Goal: Task Accomplishment & Management: Manage account settings

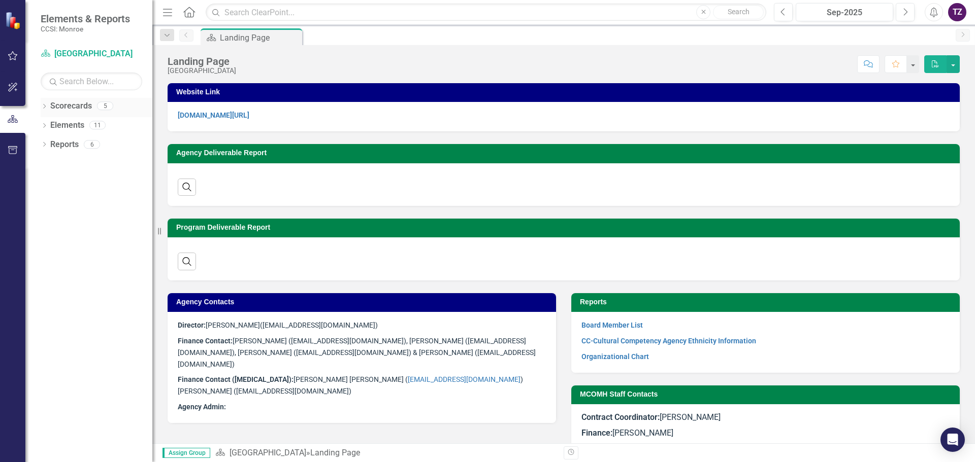
click at [45, 108] on icon "Dropdown" at bounding box center [44, 108] width 7 height 6
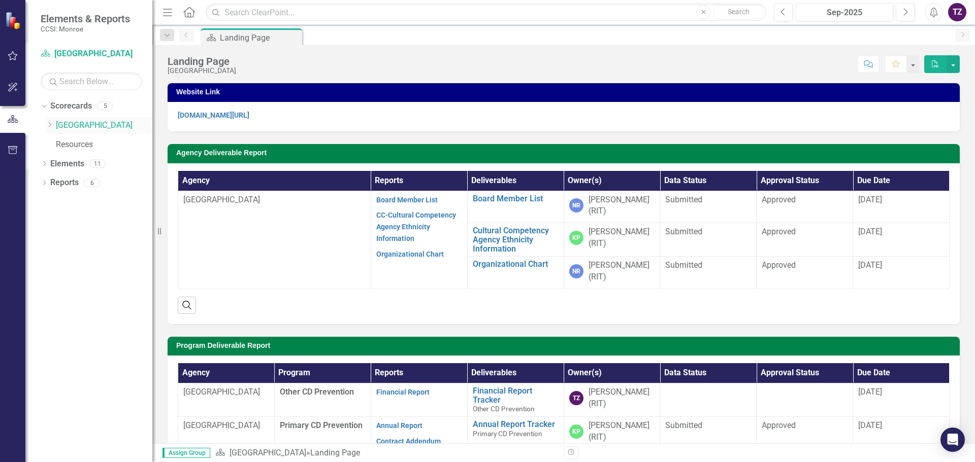
click at [76, 125] on link "[GEOGRAPHIC_DATA]" at bounding box center [104, 126] width 96 height 12
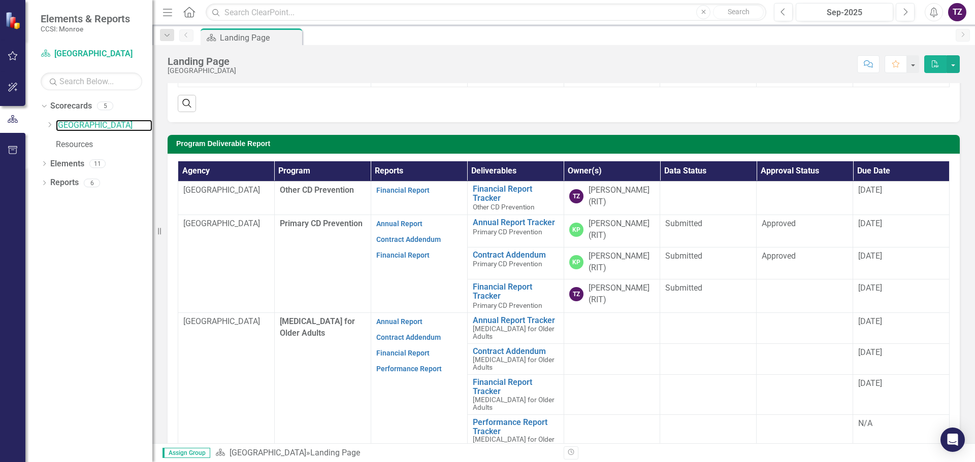
scroll to position [203, 0]
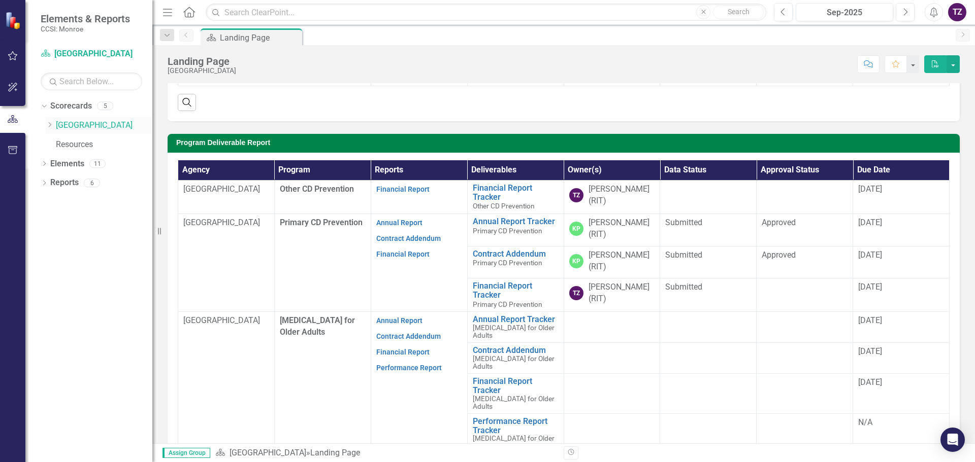
click at [79, 125] on link "[GEOGRAPHIC_DATA]" at bounding box center [104, 126] width 96 height 12
click at [396, 255] on link "Financial Report" at bounding box center [402, 254] width 53 height 8
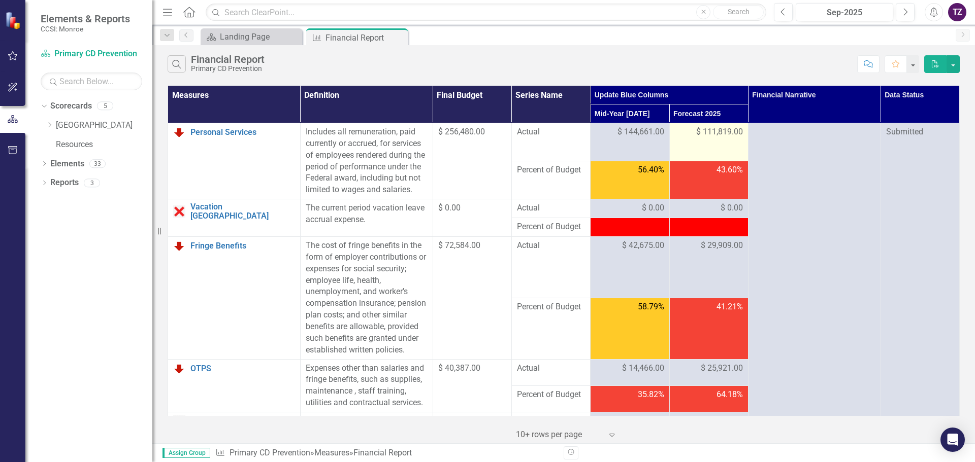
click at [726, 132] on span "$ 111,819.00" at bounding box center [719, 132] width 47 height 12
click at [709, 131] on span "$ 111,819.00" at bounding box center [719, 132] width 47 height 12
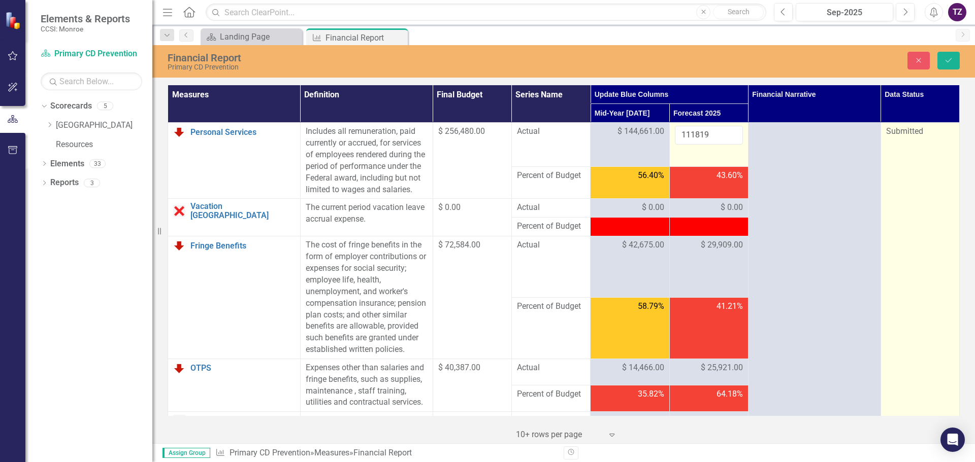
drag, startPoint x: 884, startPoint y: 175, endPoint x: 874, endPoint y: 185, distance: 14.0
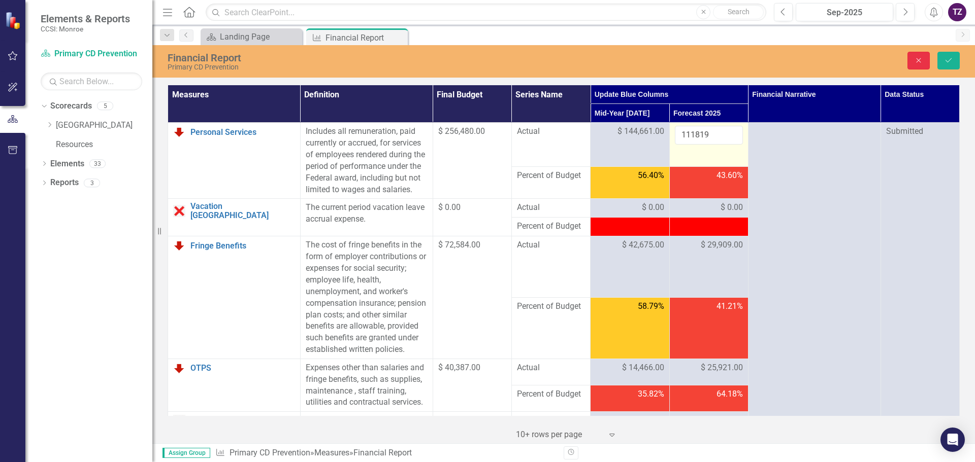
click at [918, 60] on icon "Close" at bounding box center [918, 60] width 9 height 7
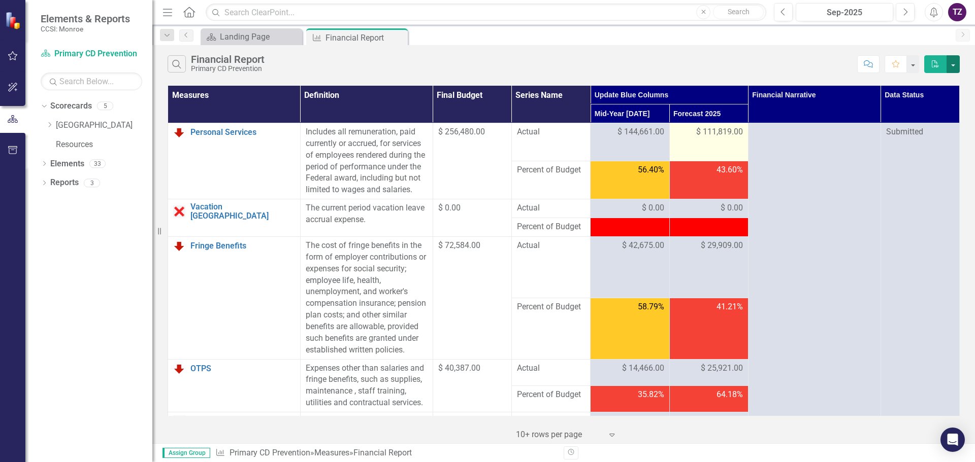
click at [951, 65] on button "button" at bounding box center [952, 64] width 13 height 18
click at [864, 63] on icon "Comment" at bounding box center [867, 63] width 9 height 7
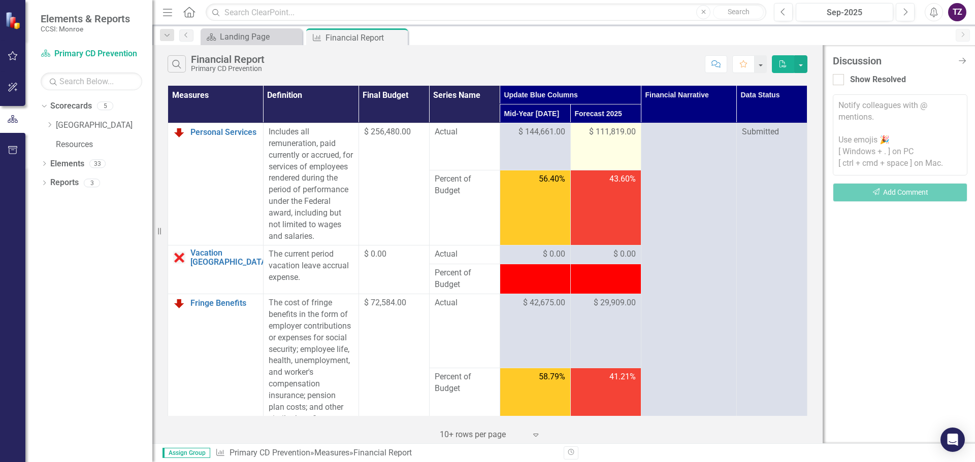
click at [961, 60] on icon "Close Discussion Bar" at bounding box center [962, 61] width 10 height 8
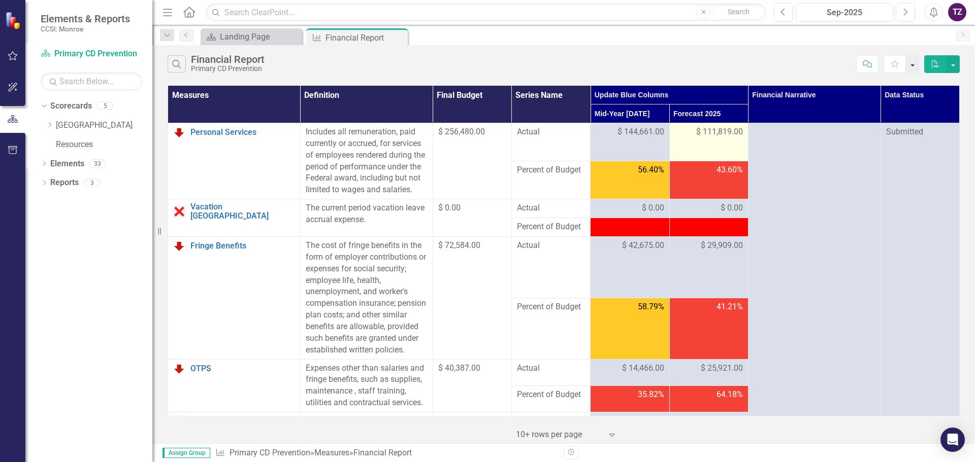
click at [913, 66] on button "button" at bounding box center [912, 64] width 13 height 18
click at [792, 59] on div "Search Financial Report Primary CD Prevention" at bounding box center [509, 63] width 684 height 17
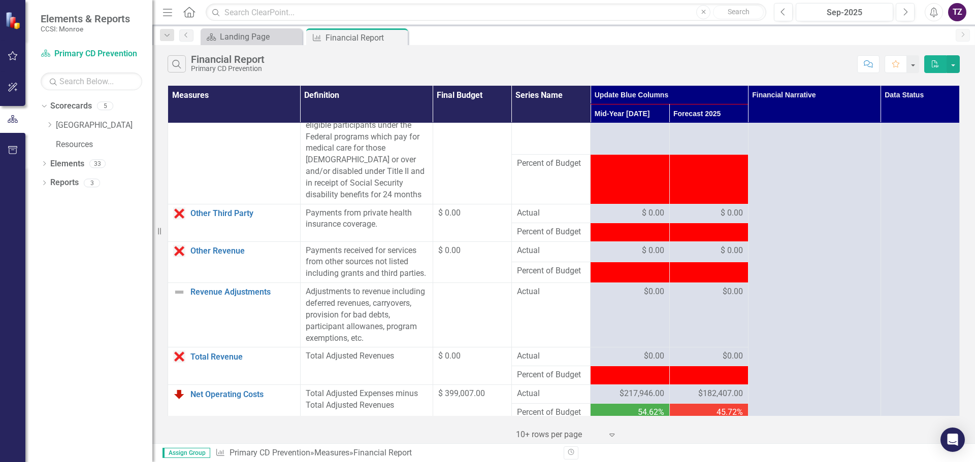
scroll to position [863, 0]
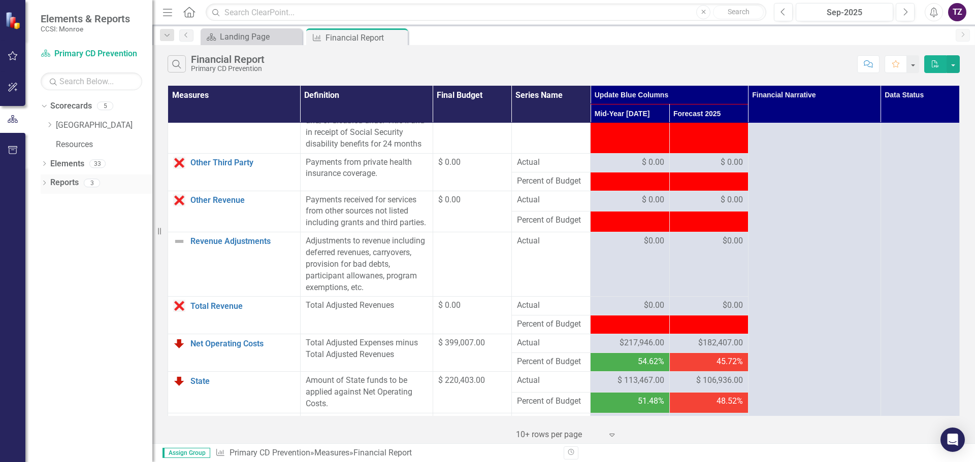
click at [46, 184] on icon "Dropdown" at bounding box center [44, 184] width 7 height 6
click at [50, 201] on icon "Dropdown" at bounding box center [48, 202] width 7 height 6
click at [44, 183] on icon "Dropdown" at bounding box center [43, 182] width 6 height 7
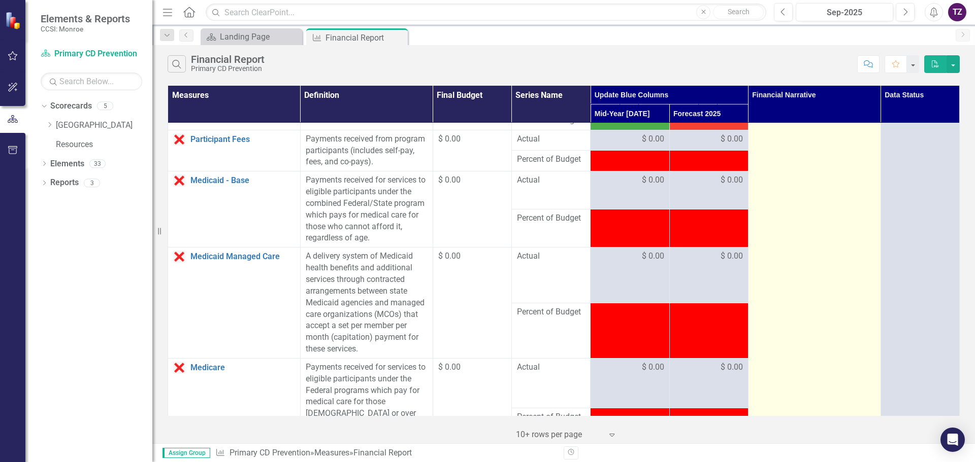
scroll to position [0, 0]
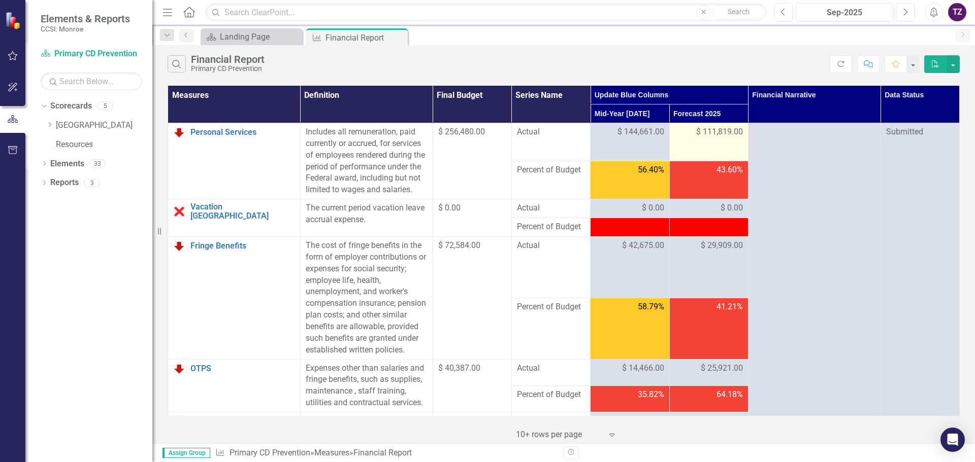
click at [720, 135] on span "$ 111,819.00" at bounding box center [719, 132] width 47 height 12
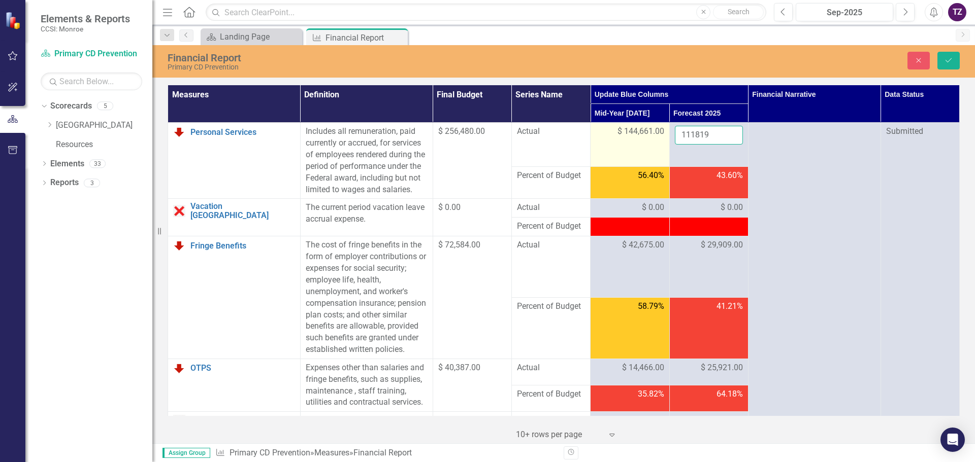
drag, startPoint x: 712, startPoint y: 133, endPoint x: 663, endPoint y: 133, distance: 49.2
click at [663, 133] on tr "Personal Services Link Open Element Includes all remuneration, paid currently o…" at bounding box center [563, 145] width 791 height 44
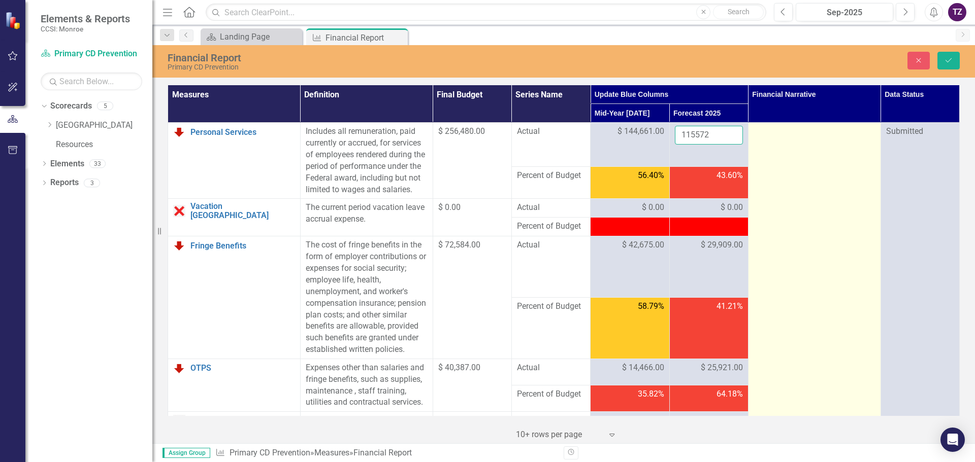
type input "115572"
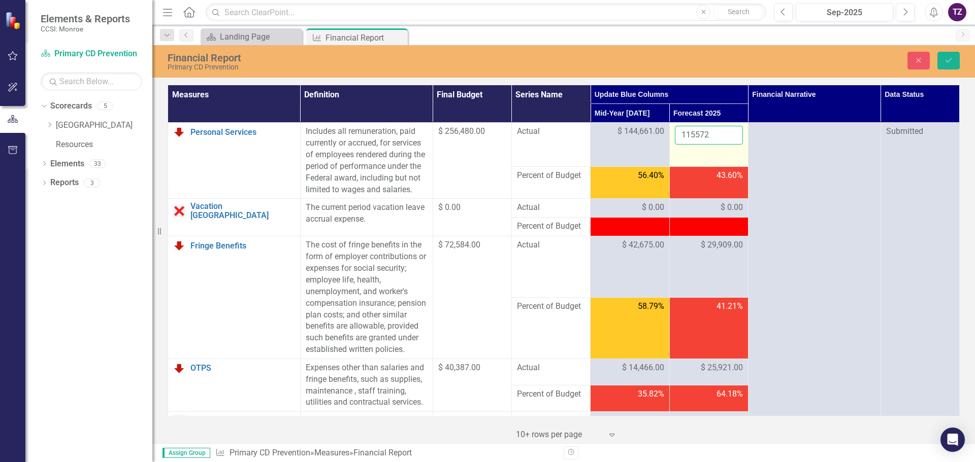
click at [708, 133] on input "115572" at bounding box center [709, 135] width 68 height 19
click button "Save" at bounding box center [948, 61] width 22 height 18
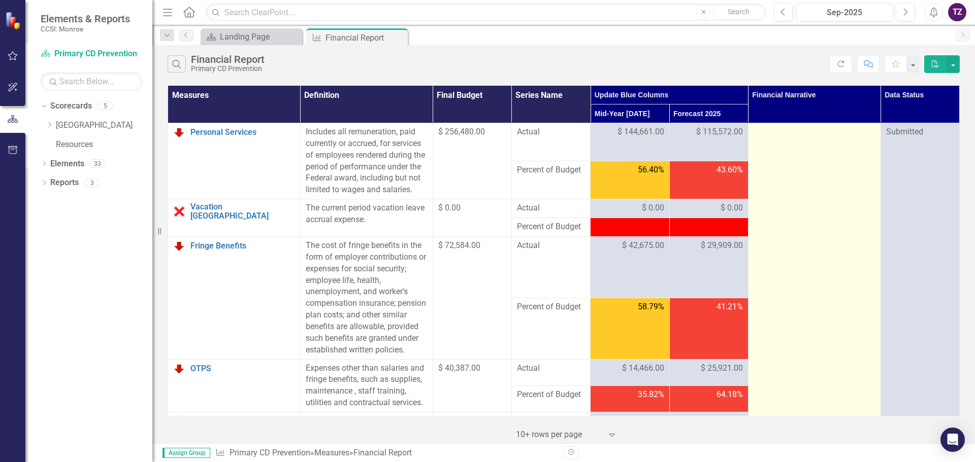
click at [758, 133] on div at bounding box center [814, 132] width 122 height 12
click at [761, 131] on div at bounding box center [814, 132] width 122 height 12
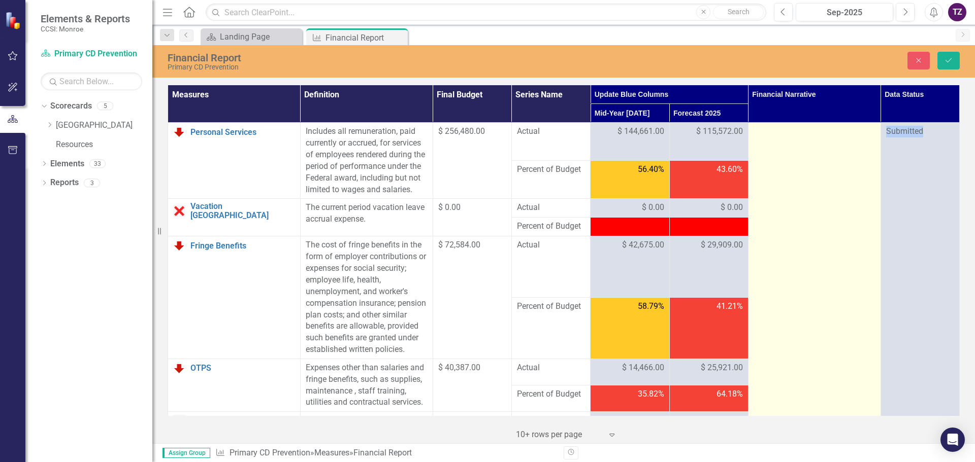
click at [759, 131] on div at bounding box center [814, 132] width 122 height 12
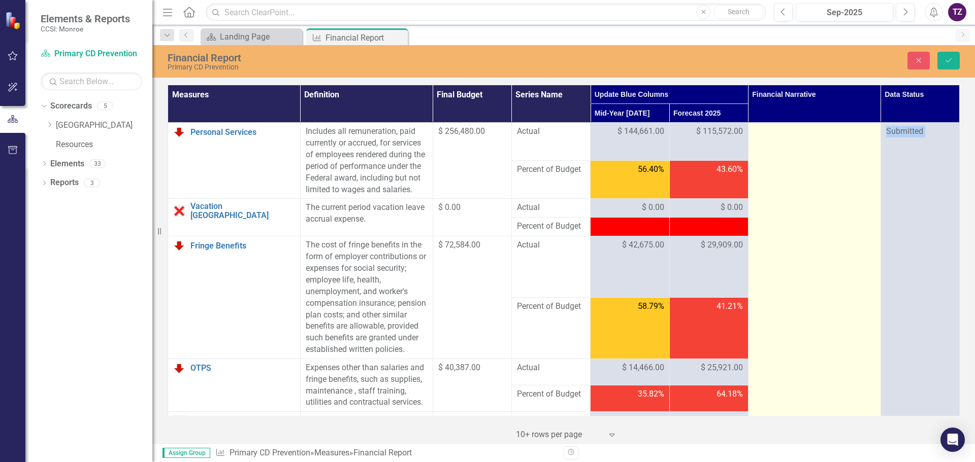
click at [786, 132] on div at bounding box center [814, 132] width 122 height 12
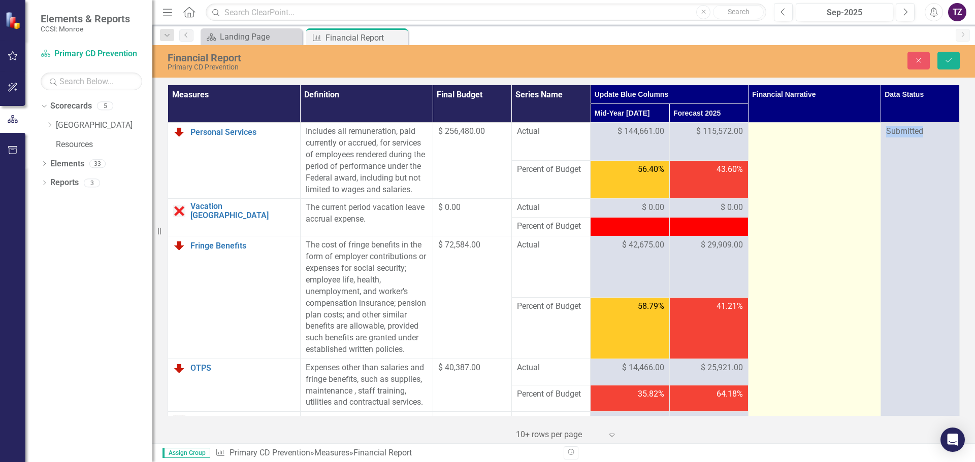
click at [786, 132] on div at bounding box center [814, 132] width 122 height 12
drag, startPoint x: 786, startPoint y: 132, endPoint x: 774, endPoint y: 137, distance: 13.2
click at [786, 132] on div at bounding box center [814, 132] width 122 height 12
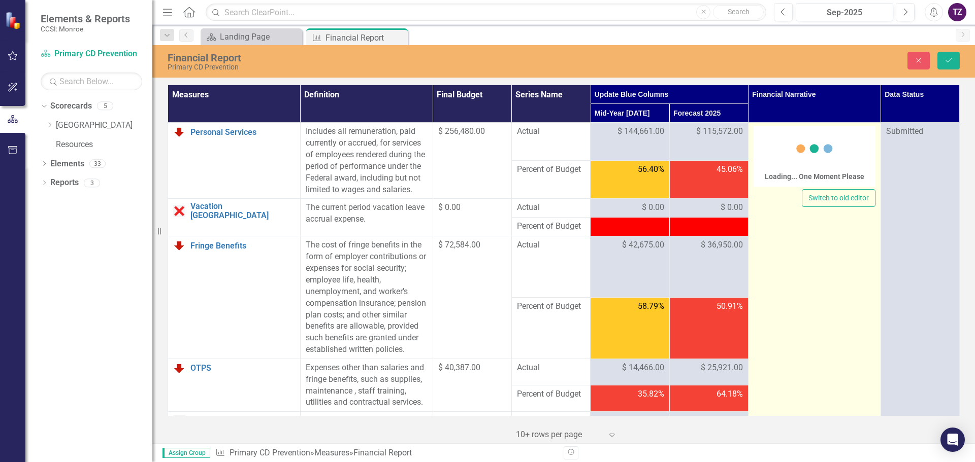
click at [764, 135] on div "Loading... One Moment Please" at bounding box center [813, 157] width 99 height 58
click at [763, 135] on div "Loading... One Moment Please" at bounding box center [814, 156] width 122 height 61
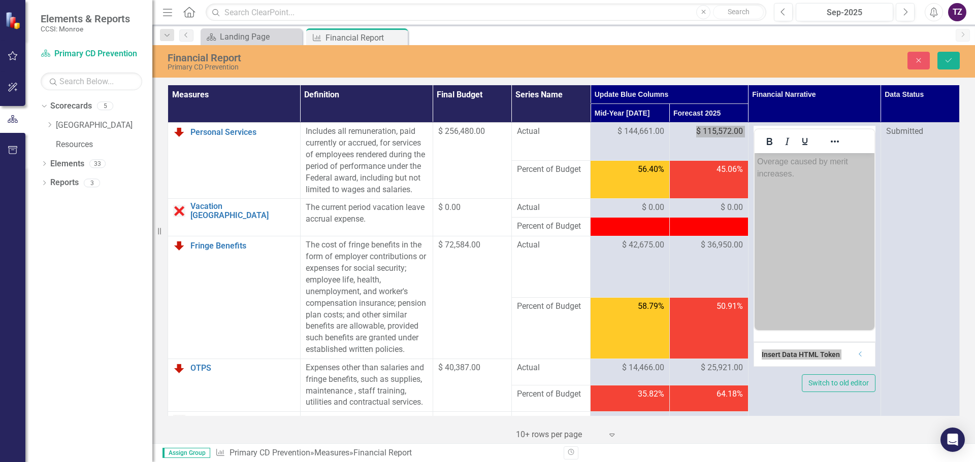
click at [807, 176] on p "Overage caused by merit increases." at bounding box center [813, 168] width 115 height 24
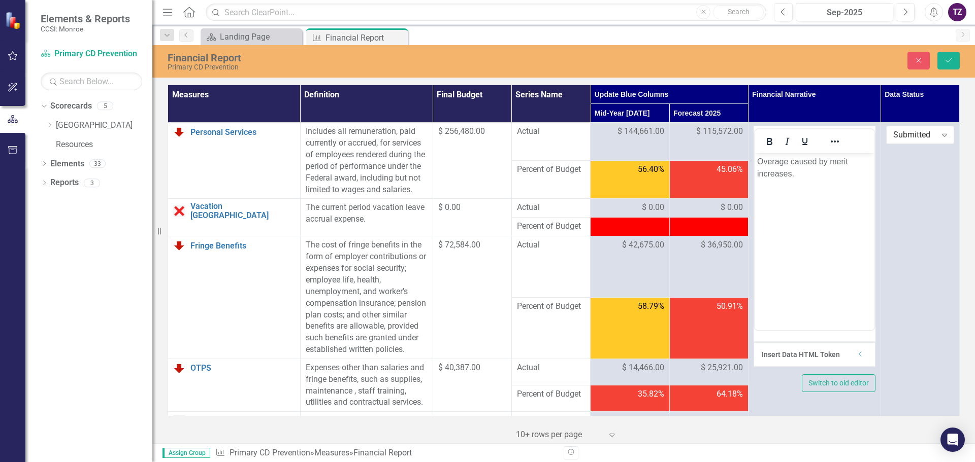
click at [706, 196] on td "45.06%" at bounding box center [708, 180] width 79 height 38
click at [713, 251] on span "$ 36,950.00" at bounding box center [721, 246] width 42 height 12
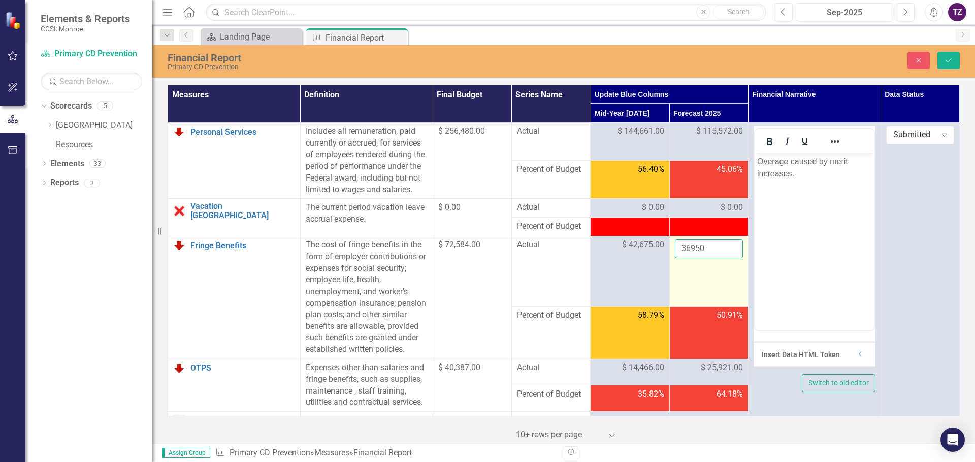
click at [709, 258] on input "36950" at bounding box center [709, 249] width 68 height 19
click at [706, 292] on td "36950" at bounding box center [708, 272] width 79 height 71
click at [706, 258] on input "36950" at bounding box center [709, 249] width 68 height 19
click button "Save" at bounding box center [948, 61] width 22 height 18
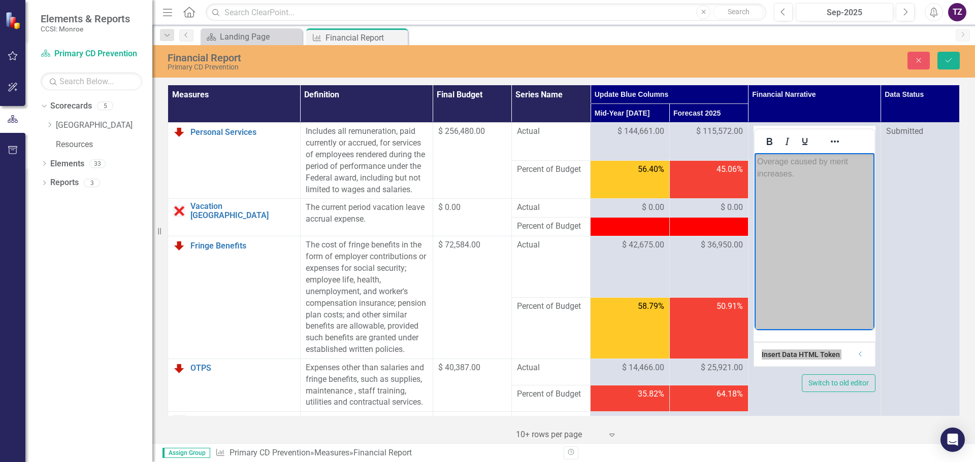
click at [758, 265] on body "Overage caused by merit increases." at bounding box center [814, 229] width 120 height 152
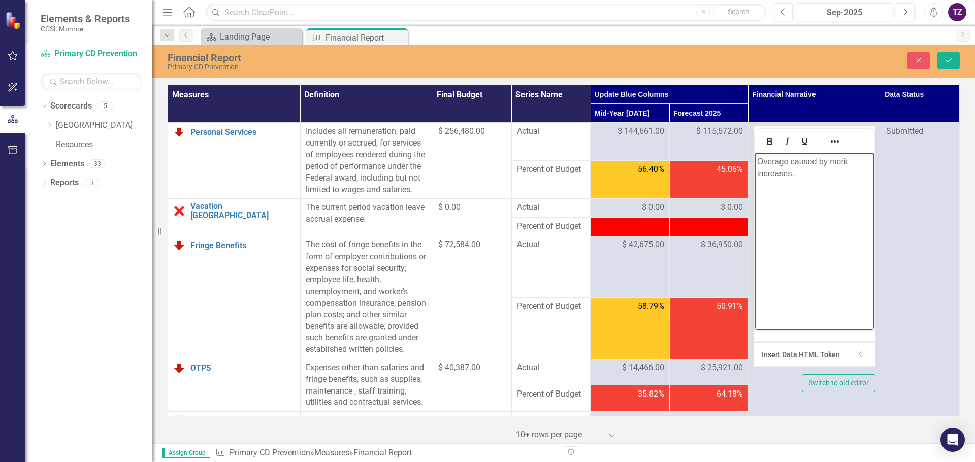
click at [756, 160] on p "Overage caused by merit increases." at bounding box center [813, 168] width 115 height 24
click at [761, 200] on p "Rich Text Area. Press ALT-0 for help." at bounding box center [813, 194] width 115 height 12
click at [766, 224] on body "Personal Services - Overage caused by merit increases." at bounding box center [814, 229] width 120 height 152
click at [795, 206] on p "Fringe - overage caused by increased rates starting [DATE]" at bounding box center [813, 200] width 115 height 24
click at [850, 218] on p "Fringe - overage caused by increased approved DHHS rates starting [DATE]" at bounding box center [813, 206] width 115 height 37
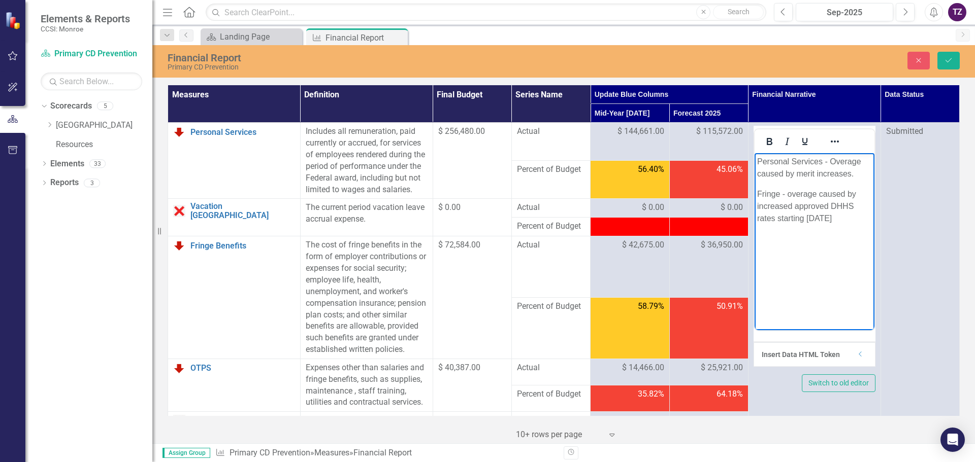
click at [801, 217] on p "Fringe - overage caused by increased approved DHHS rates starting [DATE]" at bounding box center [813, 206] width 115 height 37
click at [863, 218] on p "Fringe - overage caused by increased approved DHHS rates that started [DATE]" at bounding box center [813, 206] width 115 height 37
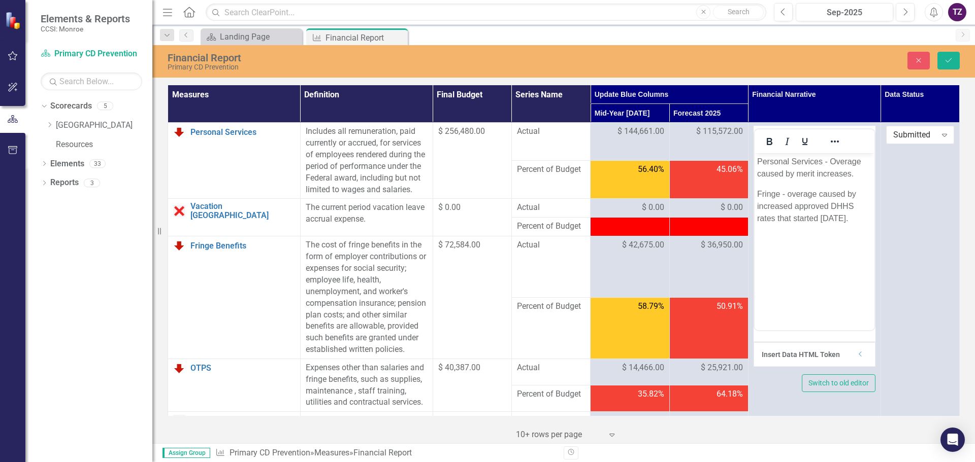
click at [718, 351] on td "50.91%" at bounding box center [708, 328] width 79 height 61
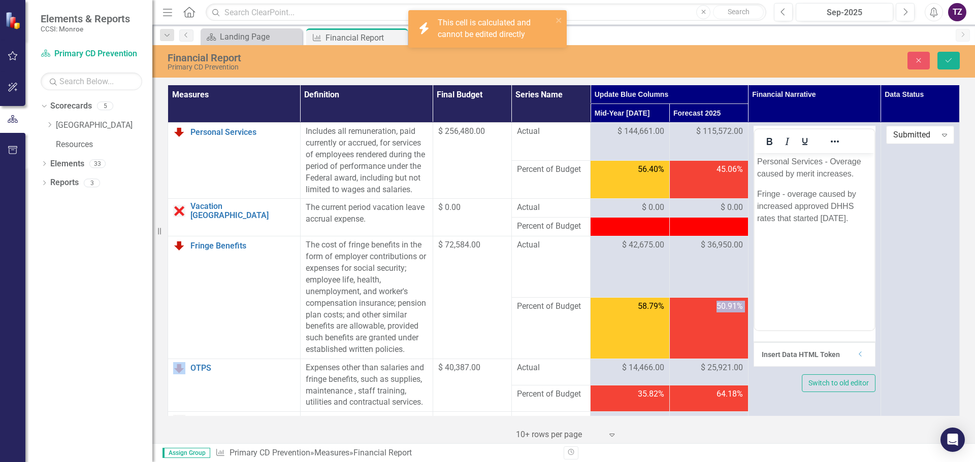
click at [718, 351] on td "50.91%" at bounding box center [708, 328] width 79 height 61
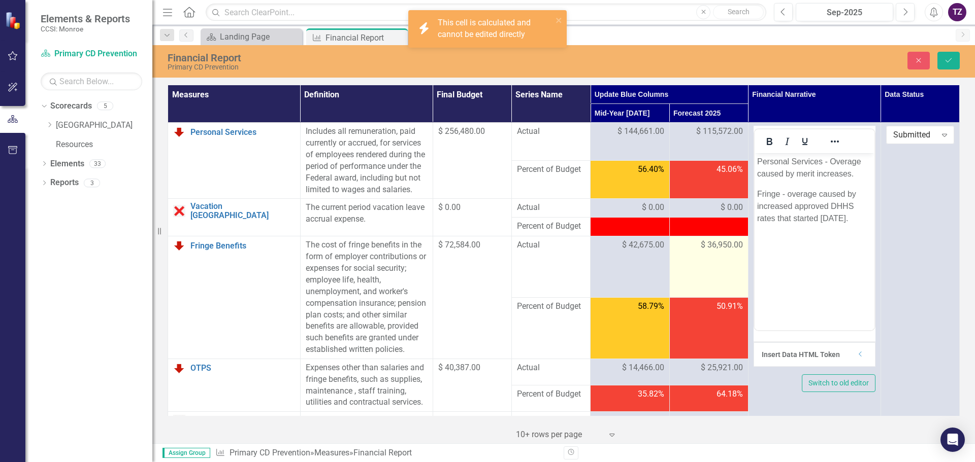
click at [692, 283] on td "$ 36,950.00" at bounding box center [708, 267] width 79 height 61
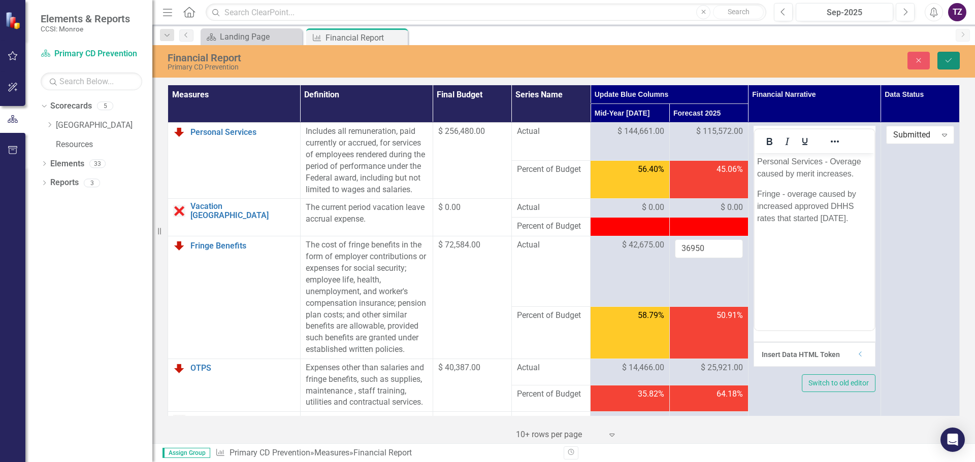
click at [948, 61] on icon "Save" at bounding box center [948, 60] width 9 height 7
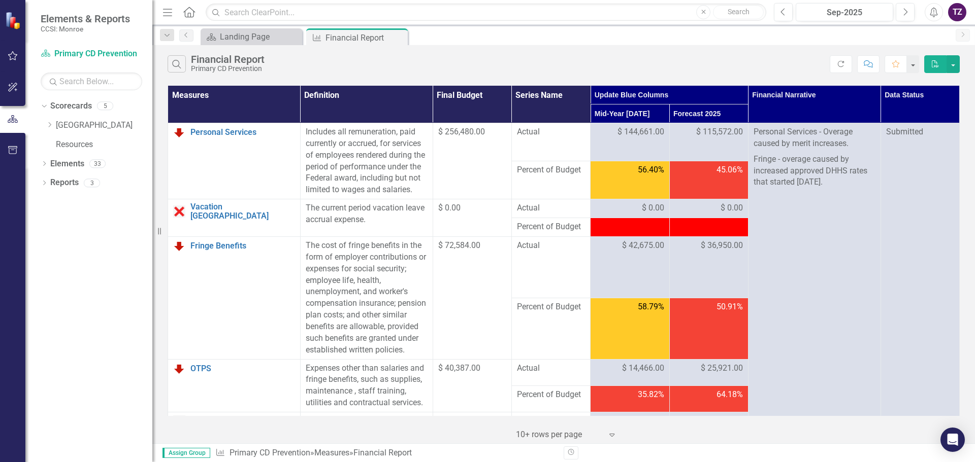
click at [955, 13] on div "TZ" at bounding box center [957, 12] width 18 height 18
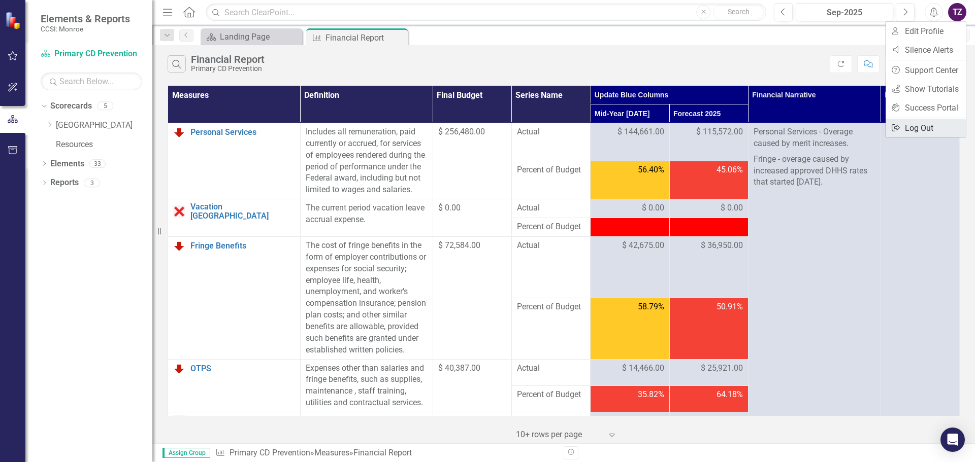
click at [930, 130] on link "Logout Log Out" at bounding box center [925, 128] width 80 height 19
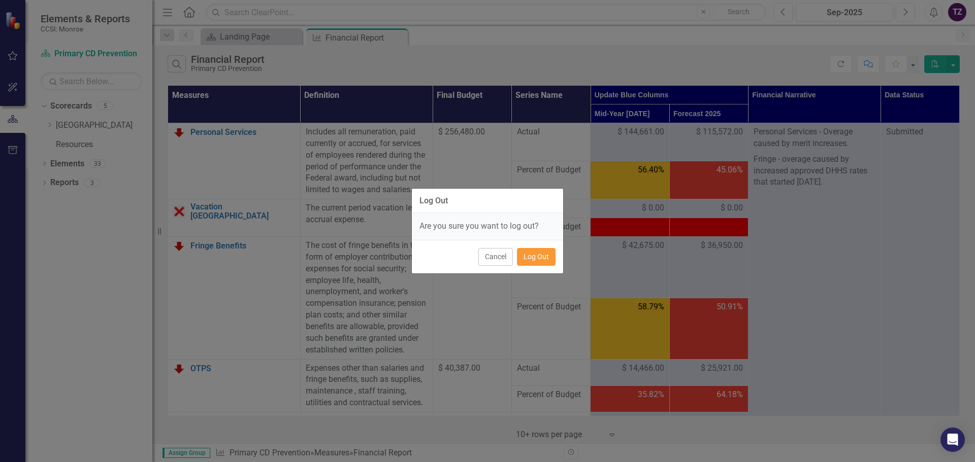
click at [538, 256] on button "Log Out" at bounding box center [536, 257] width 39 height 18
